Goal: Task Accomplishment & Management: Manage account settings

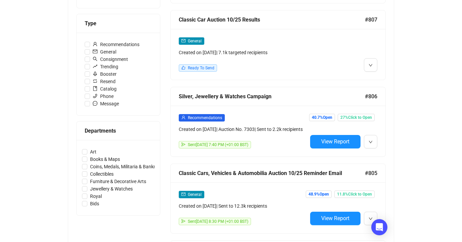
scroll to position [190, 0]
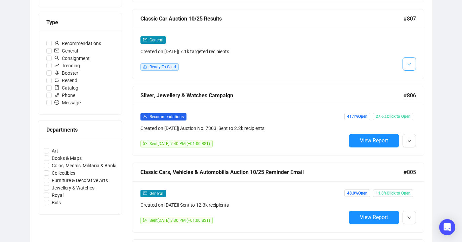
click at [200, 66] on icon "down" at bounding box center [410, 64] width 4 height 4
click at [200, 63] on icon "down" at bounding box center [410, 64] width 4 height 4
click at [200, 78] on li "Edit" at bounding box center [422, 78] width 36 height 11
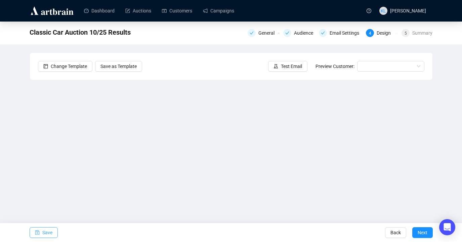
click at [44, 232] on span "Save" at bounding box center [47, 232] width 10 height 19
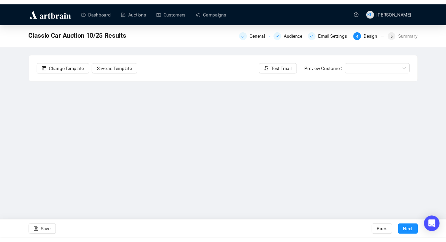
scroll to position [8, 0]
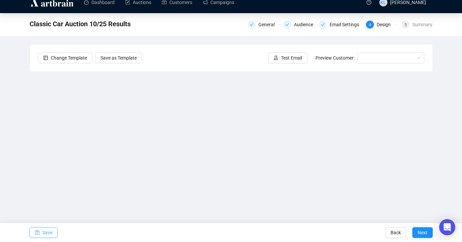
click at [46, 233] on span "Save" at bounding box center [47, 232] width 10 height 19
click at [43, 234] on span "Save" at bounding box center [47, 232] width 10 height 19
click at [200, 59] on span "Test Email" at bounding box center [291, 57] width 21 height 7
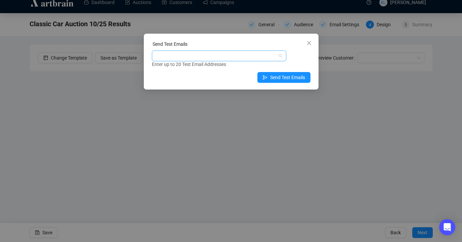
click at [200, 57] on div at bounding box center [215, 55] width 125 height 9
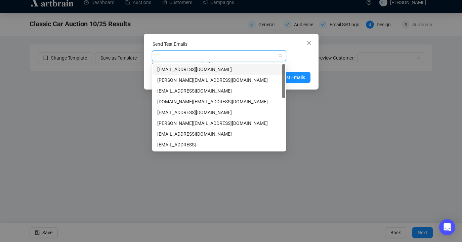
click at [200, 66] on div "[EMAIL_ADDRESS][DOMAIN_NAME]" at bounding box center [219, 69] width 124 height 7
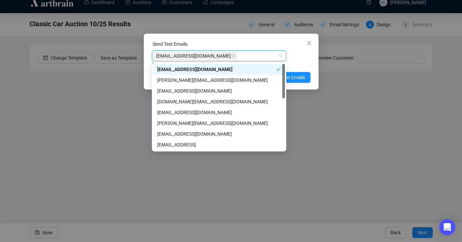
click at [200, 63] on div "Enter up to 20 Test Email Addresses" at bounding box center [231, 65] width 159 height 8
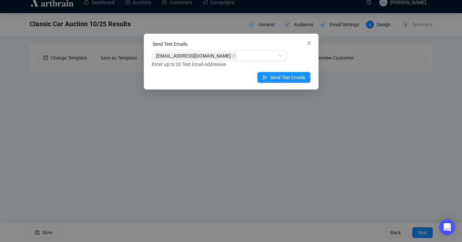
click at [200, 85] on div "Send Test Emails [EMAIL_ADDRESS][DOMAIN_NAME] Enter up to 20 Test Email Address…" at bounding box center [231, 62] width 175 height 56
click at [200, 78] on span "Send Test Emails" at bounding box center [287, 77] width 35 height 7
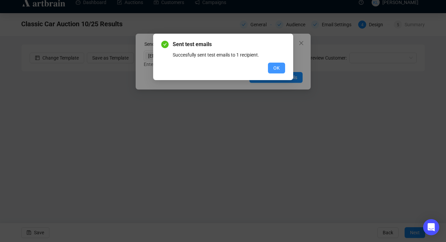
click at [200, 69] on span "OK" at bounding box center [276, 67] width 6 height 7
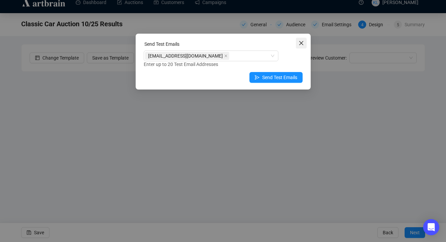
click at [200, 46] on button "Close" at bounding box center [301, 43] width 11 height 11
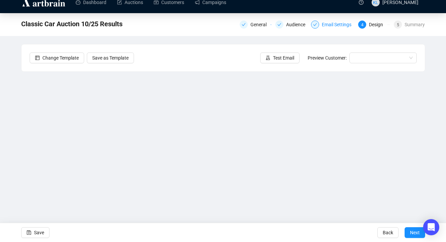
click at [200, 23] on div "Email Settings" at bounding box center [339, 25] width 34 height 8
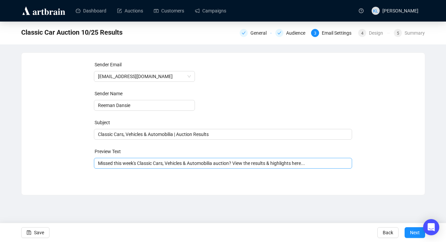
click at [123, 165] on span "Missed this week's Classic Cars, Vehicles & Automobilia auction? View the resul…" at bounding box center [223, 162] width 258 height 5
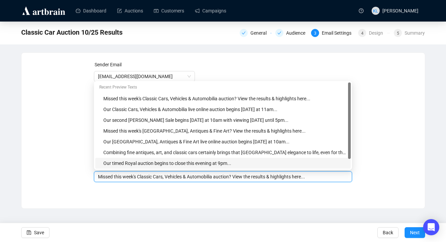
drag, startPoint x: 122, startPoint y: 178, endPoint x: 115, endPoint y: 178, distance: 7.7
click at [115, 178] on input "Missed this week's Classic Cars, Vehicles & Automobilia auction? View the resul…" at bounding box center [223, 176] width 250 height 7
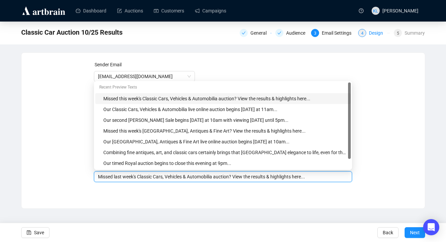
type input "Missed last week's Classic Cars, Vehicles & Automobilia auction? View the resul…"
click at [200, 36] on div "4" at bounding box center [362, 33] width 8 height 8
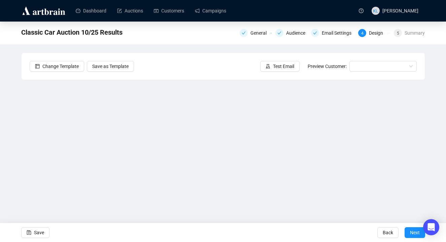
scroll to position [8, 0]
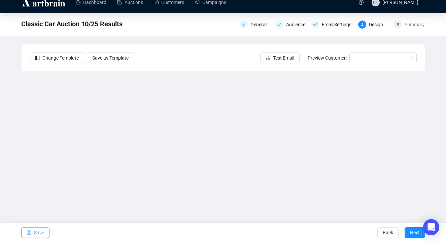
click at [42, 232] on span "Save" at bounding box center [39, 232] width 10 height 19
